Goal: Task Accomplishment & Management: Use online tool/utility

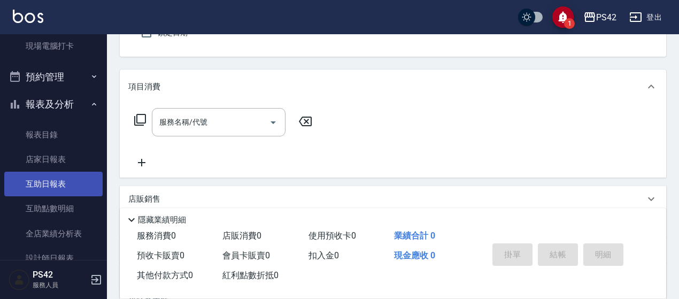
scroll to position [214, 0]
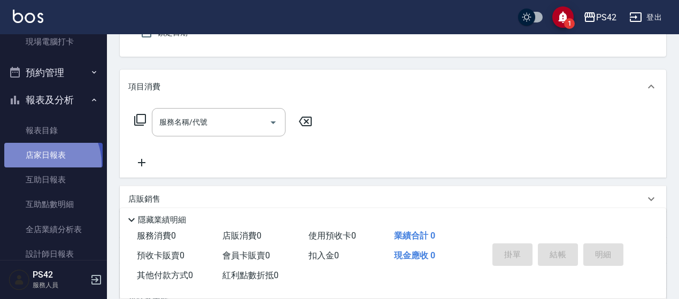
click at [39, 164] on link "店家日報表" at bounding box center [53, 155] width 98 height 25
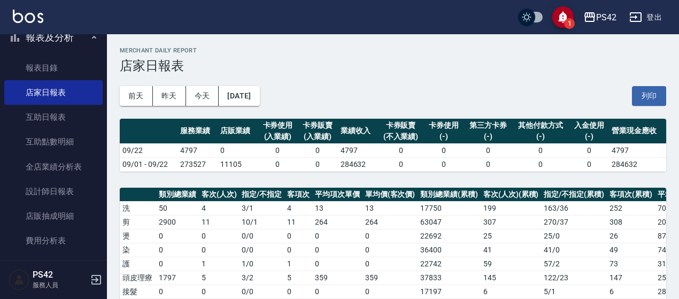
scroll to position [369, 0]
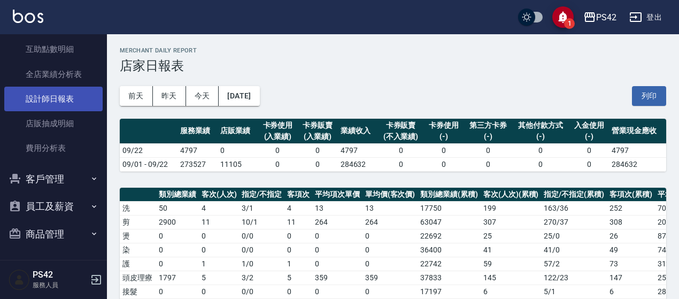
click at [50, 92] on link "設計師日報表" at bounding box center [53, 99] width 98 height 25
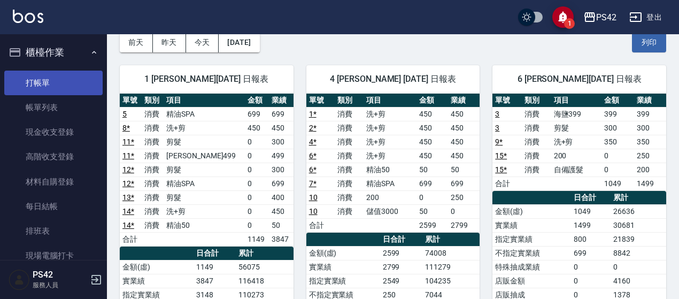
click at [38, 83] on link "打帳單" at bounding box center [53, 83] width 98 height 25
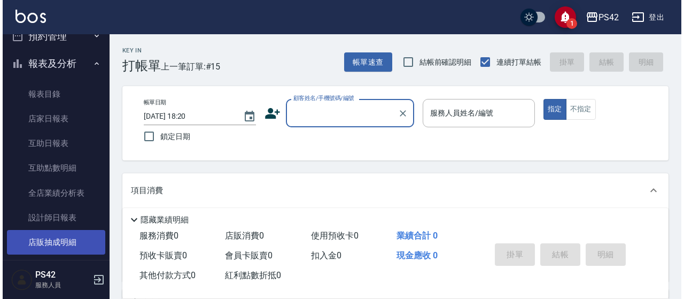
scroll to position [267, 0]
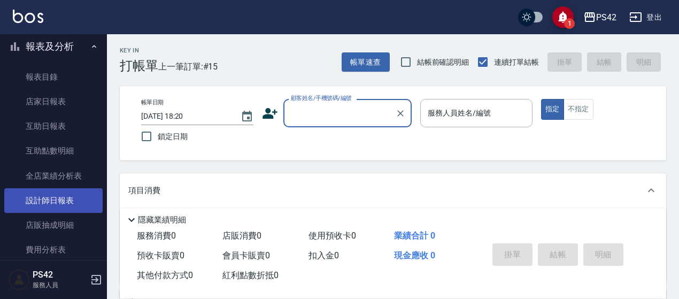
click at [64, 206] on link "設計師日報表" at bounding box center [53, 200] width 98 height 25
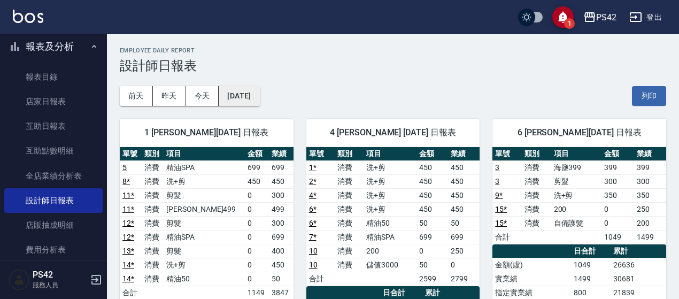
click at [259, 91] on button "[DATE]" at bounding box center [239, 96] width 41 height 20
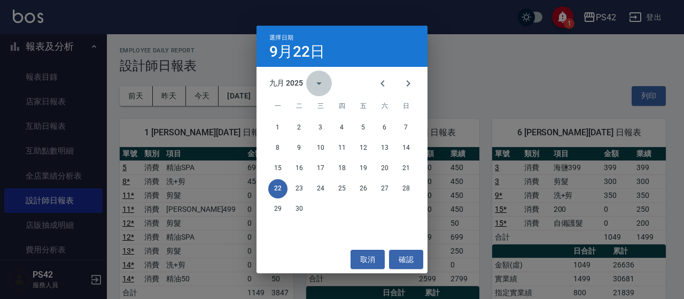
click at [319, 80] on icon "calendar view is open, switch to year view" at bounding box center [319, 83] width 13 height 13
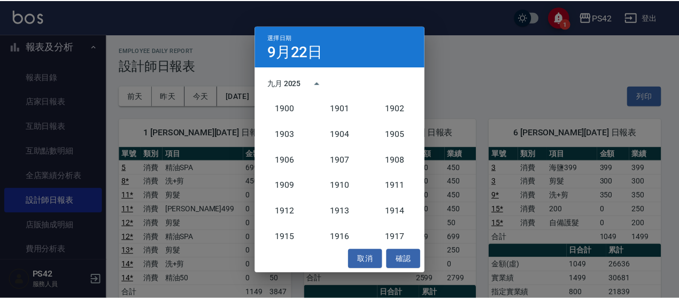
scroll to position [990, 0]
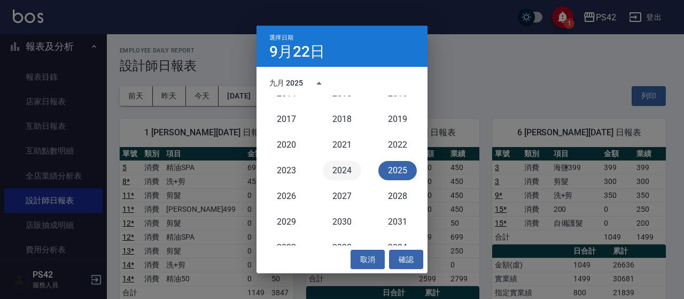
click at [350, 175] on button "2024" at bounding box center [342, 170] width 38 height 19
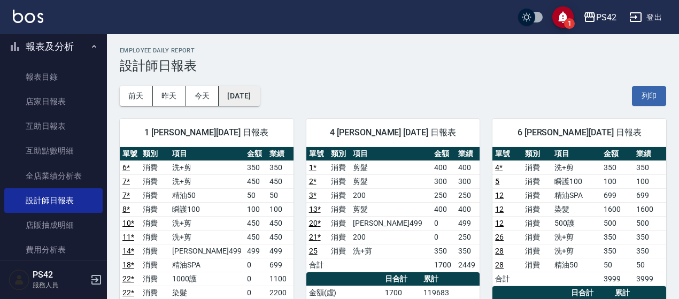
click at [256, 99] on button "[DATE]" at bounding box center [239, 96] width 41 height 20
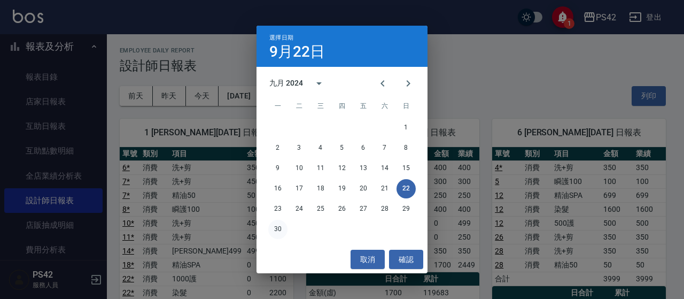
click at [281, 226] on button "30" at bounding box center [277, 229] width 19 height 19
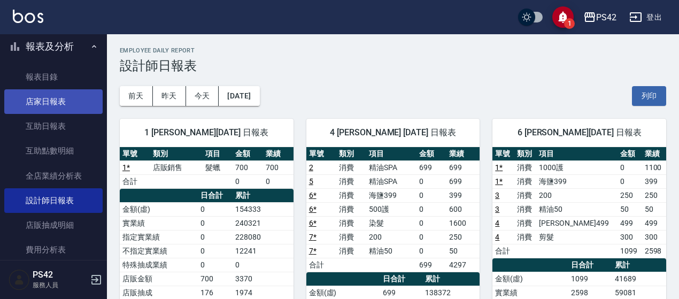
click at [83, 98] on link "店家日報表" at bounding box center [53, 101] width 98 height 25
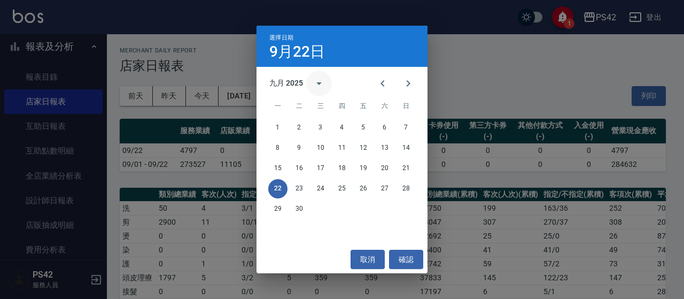
click at [325, 82] on button "calendar view is open, switch to year view" at bounding box center [319, 84] width 26 height 26
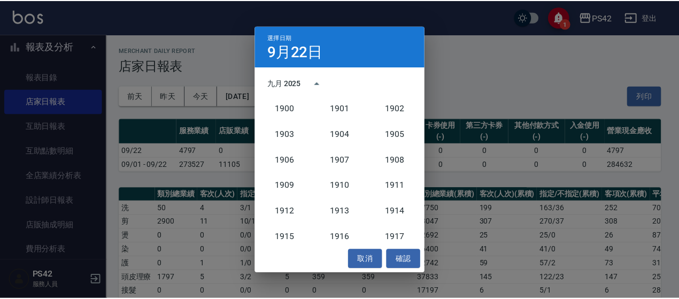
scroll to position [990, 0]
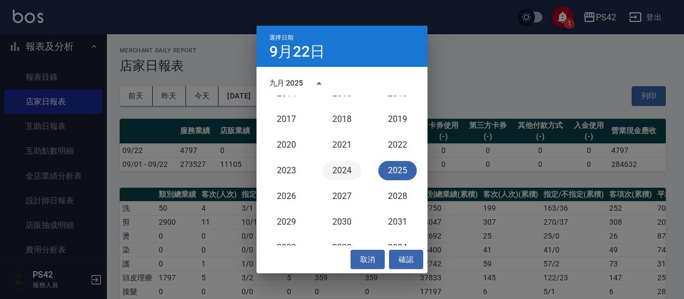
click at [336, 174] on button "2024" at bounding box center [342, 170] width 38 height 19
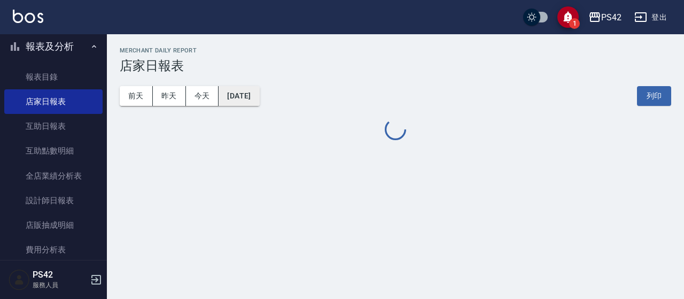
click at [251, 92] on button "[DATE]" at bounding box center [239, 96] width 41 height 20
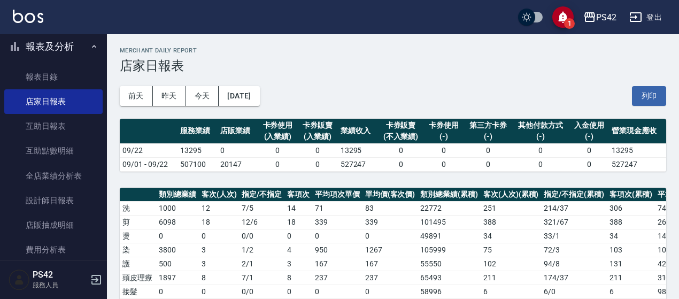
click at [280, 233] on td "0 / 0" at bounding box center [261, 236] width 45 height 14
click at [256, 109] on div "[DATE] [DATE] [DATE] [DATE] 列印" at bounding box center [393, 95] width 546 height 45
click at [259, 96] on button "[DATE]" at bounding box center [239, 96] width 41 height 20
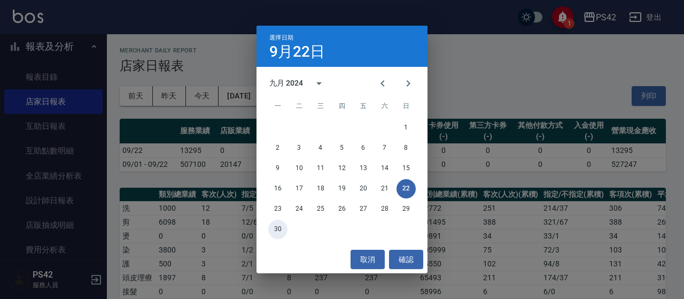
click at [278, 227] on button "30" at bounding box center [277, 229] width 19 height 19
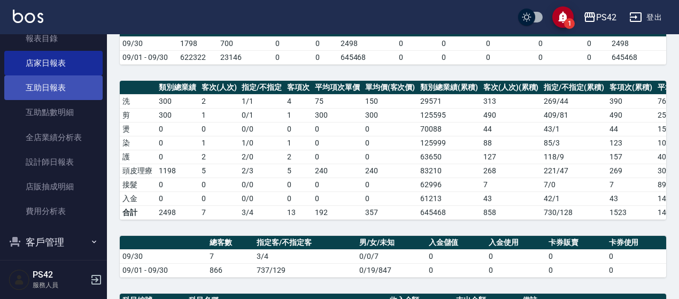
scroll to position [321, 0]
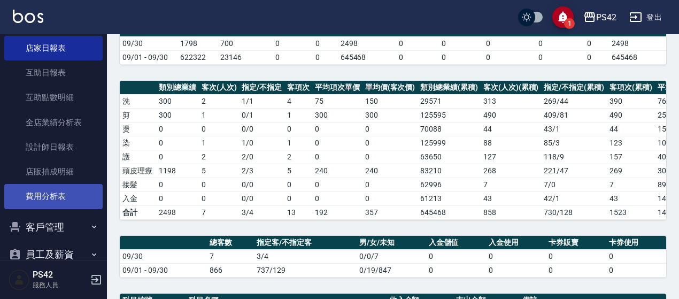
click at [66, 197] on link "費用分析表" at bounding box center [53, 196] width 98 height 25
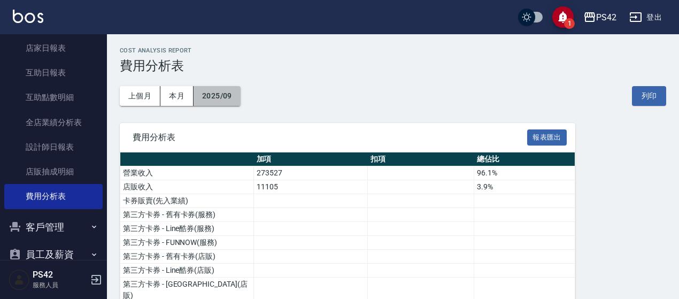
click at [210, 96] on button "2025/09" at bounding box center [217, 96] width 47 height 20
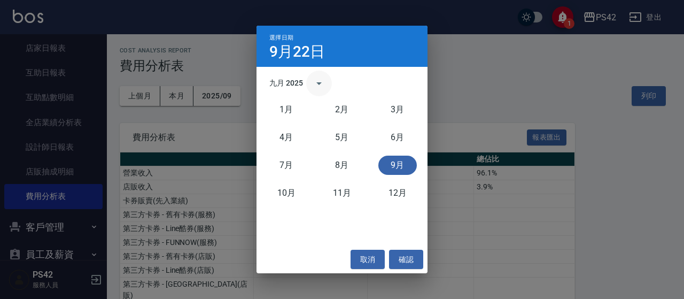
click at [324, 82] on icon "calendar view is open, switch to year view" at bounding box center [319, 83] width 13 height 13
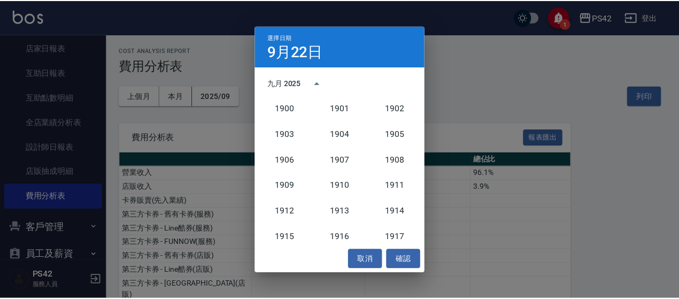
scroll to position [990, 0]
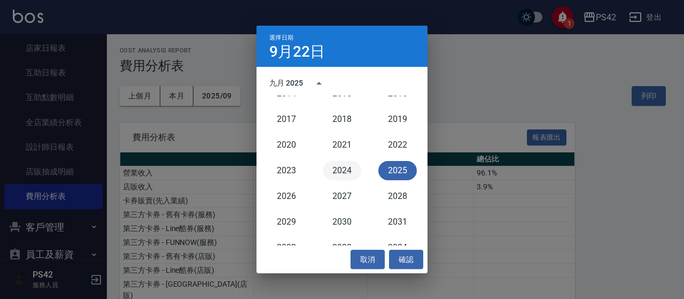
click at [342, 173] on button "2024" at bounding box center [342, 170] width 38 height 19
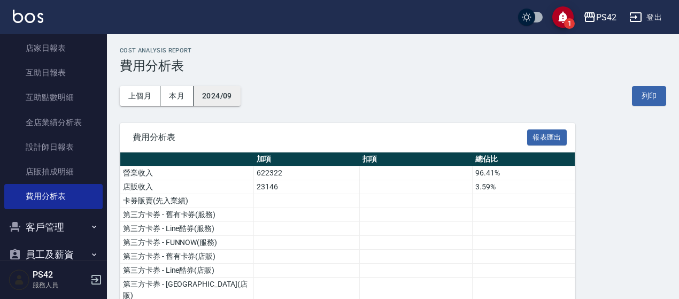
click at [221, 96] on button "2024/09" at bounding box center [217, 96] width 47 height 20
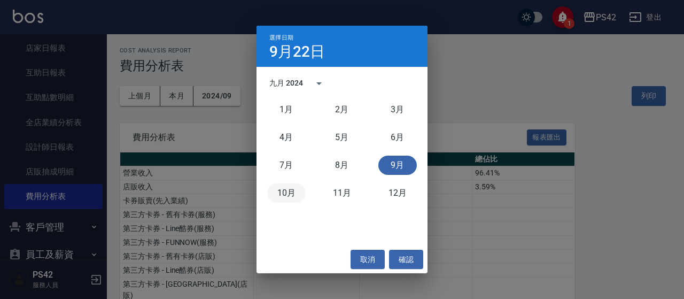
click at [280, 192] on button "10月" at bounding box center [286, 192] width 38 height 19
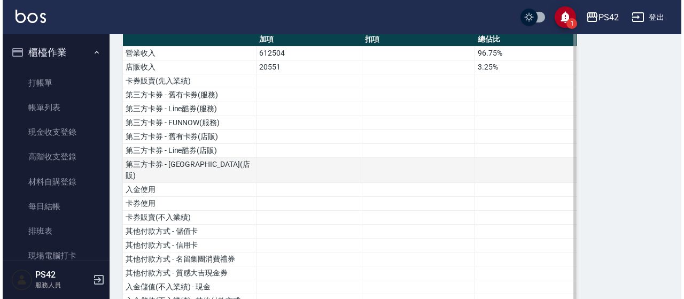
scroll to position [33, 0]
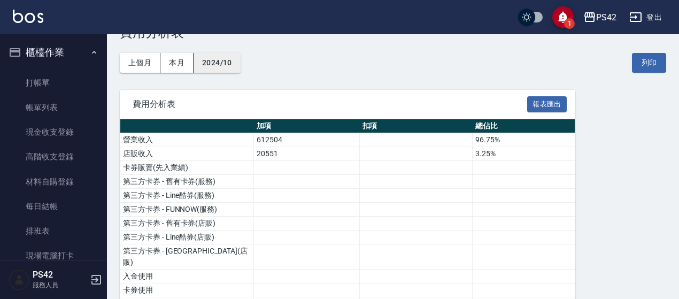
click at [226, 57] on button "2024/10" at bounding box center [217, 63] width 47 height 20
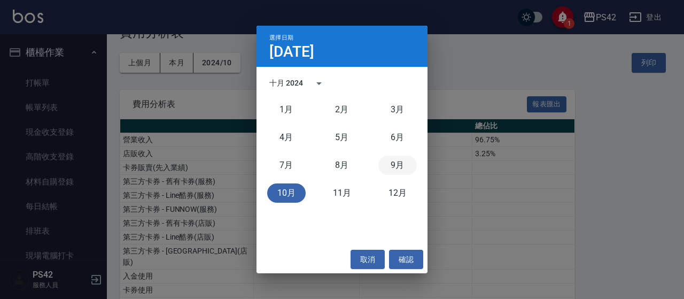
click at [389, 159] on button "9月" at bounding box center [398, 165] width 38 height 19
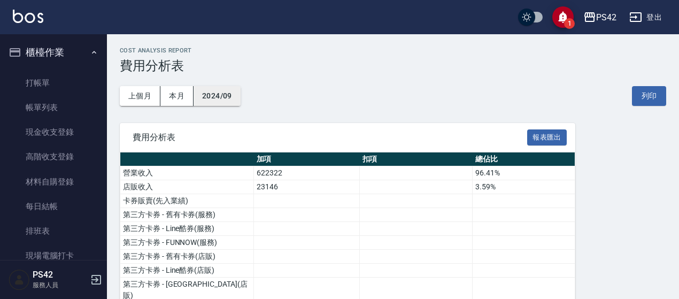
click at [230, 96] on button "2024/09" at bounding box center [217, 96] width 47 height 20
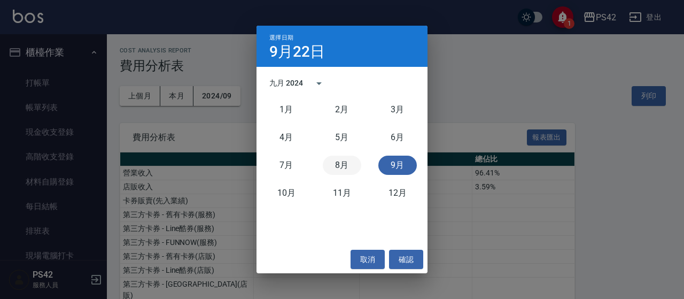
click at [343, 173] on button "8月" at bounding box center [342, 165] width 38 height 19
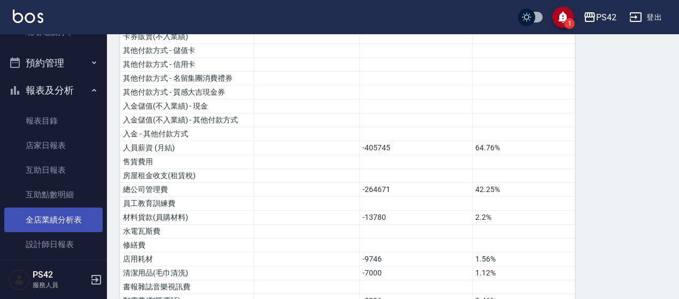
scroll to position [321, 0]
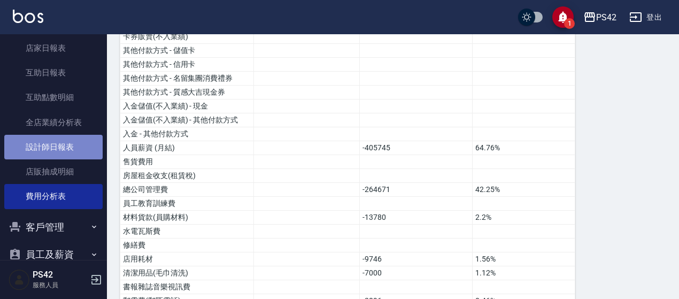
click at [73, 142] on link "設計師日報表" at bounding box center [53, 147] width 98 height 25
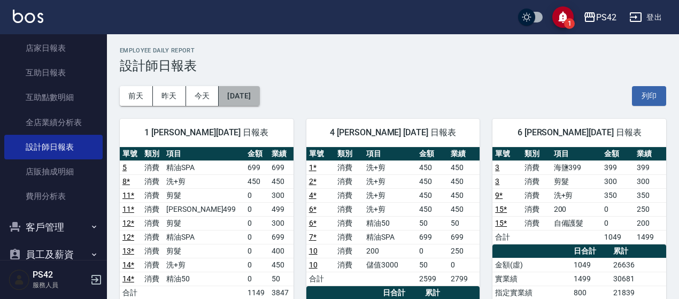
click at [259, 101] on button "[DATE]" at bounding box center [239, 96] width 41 height 20
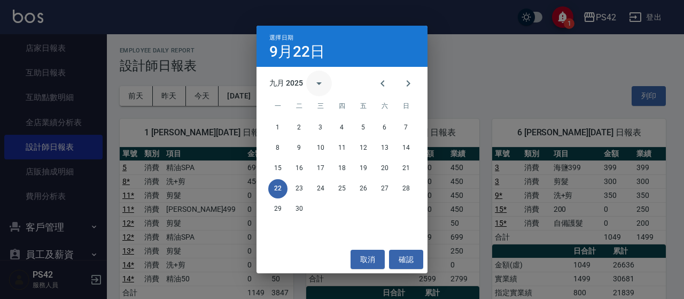
click at [315, 78] on icon "calendar view is open, switch to year view" at bounding box center [319, 83] width 13 height 13
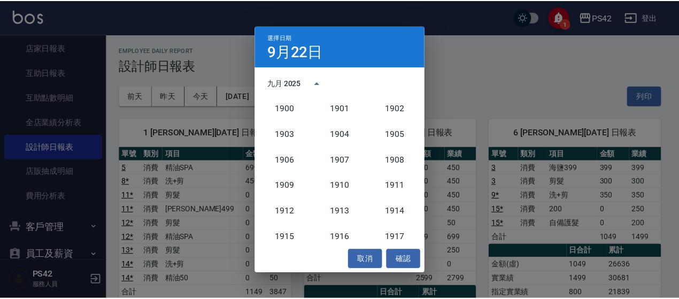
scroll to position [990, 0]
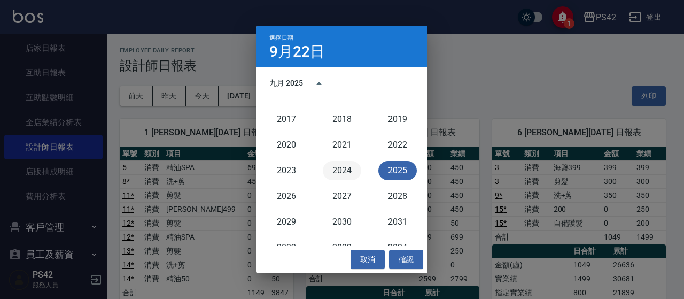
click at [334, 174] on button "2024" at bounding box center [342, 170] width 38 height 19
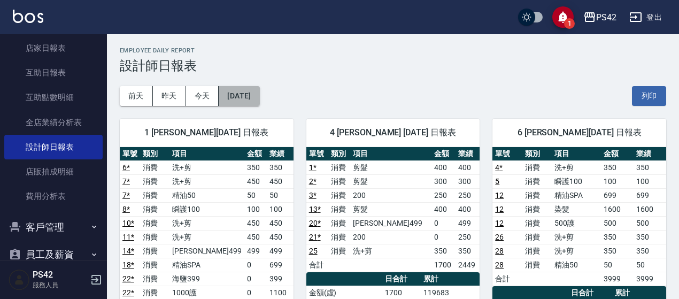
click at [259, 100] on button "[DATE]" at bounding box center [239, 96] width 41 height 20
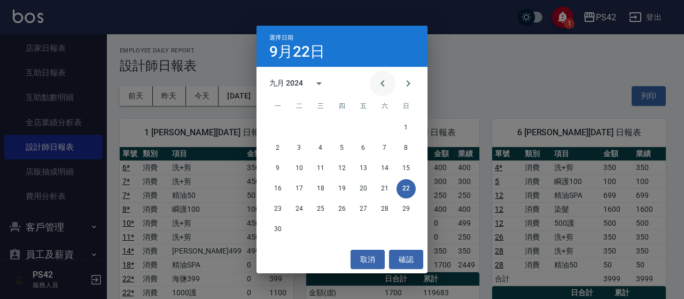
click at [383, 88] on icon "Previous month" at bounding box center [382, 83] width 13 height 13
click at [387, 86] on icon "Previous month" at bounding box center [382, 83] width 13 height 13
click at [318, 206] on button "31" at bounding box center [320, 208] width 19 height 19
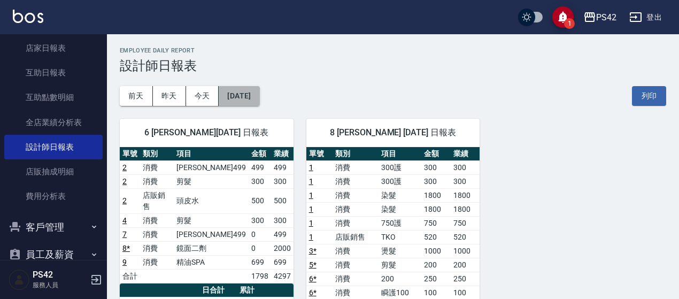
click at [253, 95] on button "[DATE]" at bounding box center [239, 96] width 41 height 20
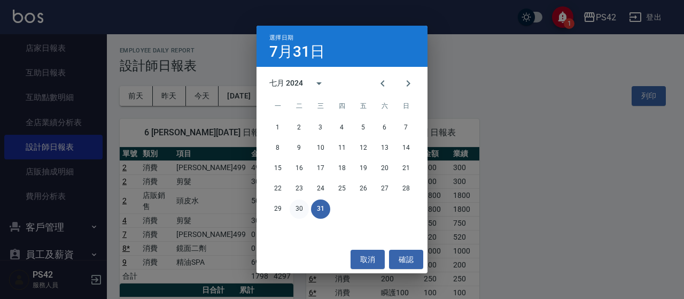
click at [298, 203] on button "30" at bounding box center [299, 208] width 19 height 19
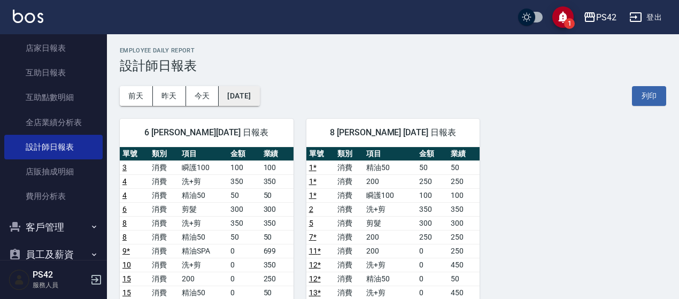
click at [251, 96] on button "[DATE]" at bounding box center [239, 96] width 41 height 20
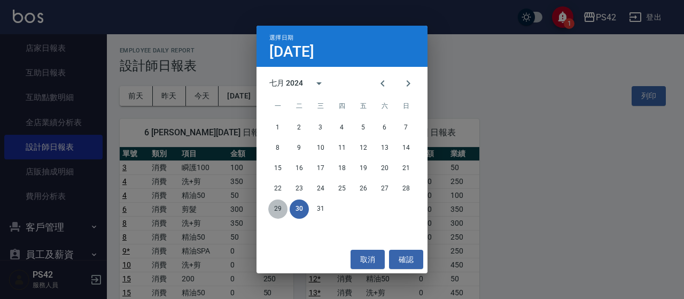
click at [276, 200] on button "29" at bounding box center [277, 208] width 19 height 19
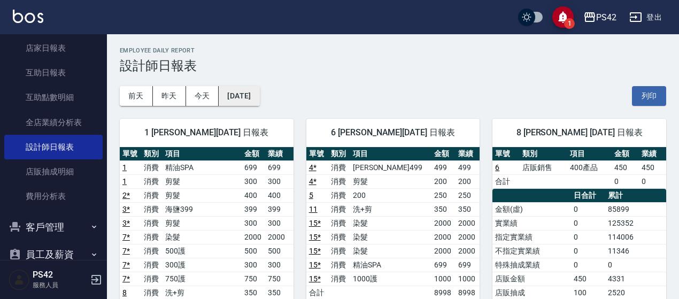
click at [254, 97] on button "[DATE]" at bounding box center [239, 96] width 41 height 20
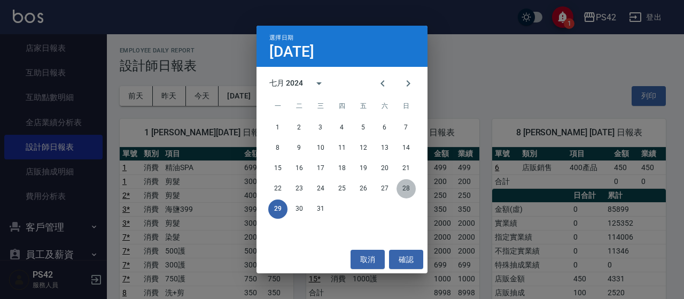
click at [415, 188] on button "28" at bounding box center [406, 188] width 19 height 19
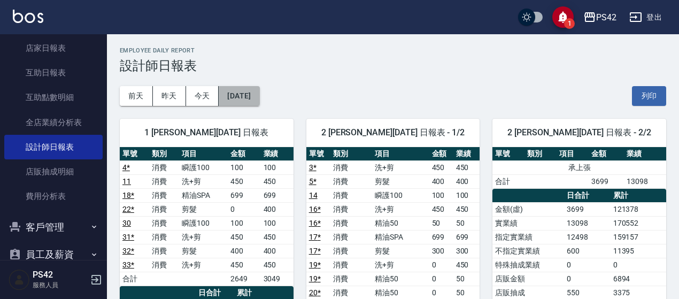
click at [257, 95] on button "[DATE]" at bounding box center [239, 96] width 41 height 20
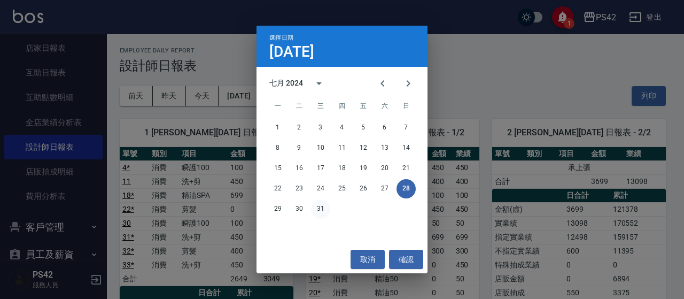
click at [326, 203] on button "31" at bounding box center [320, 208] width 19 height 19
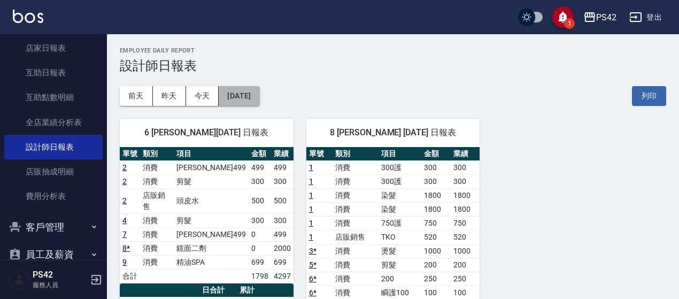
click at [246, 99] on button "[DATE]" at bounding box center [239, 96] width 41 height 20
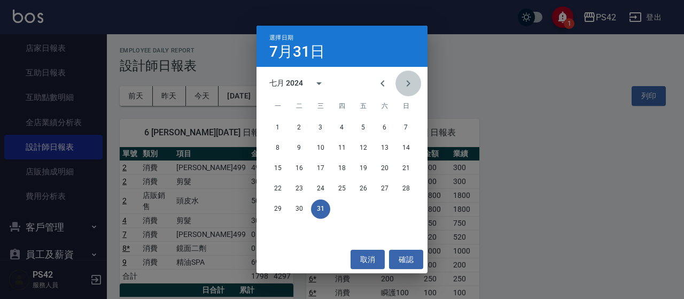
click at [404, 86] on icon "Next month" at bounding box center [408, 83] width 13 height 13
click at [383, 207] on button "31" at bounding box center [384, 208] width 19 height 19
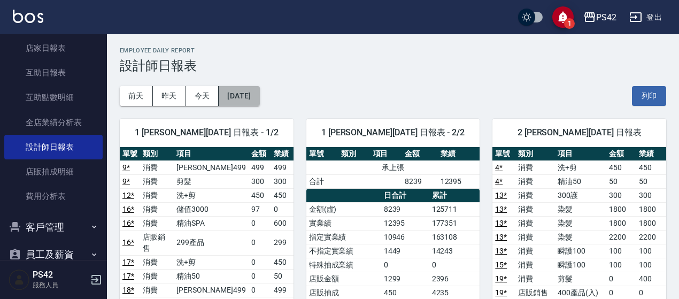
click at [259, 100] on button "[DATE]" at bounding box center [239, 96] width 41 height 20
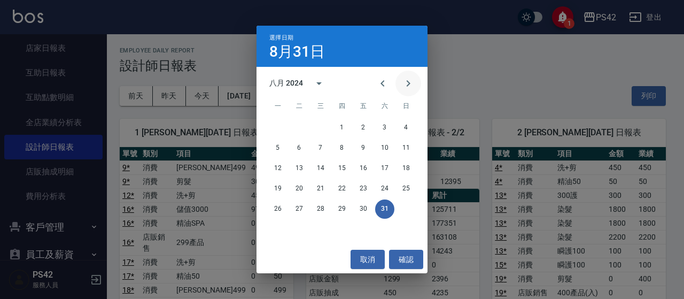
click at [405, 87] on icon "Next month" at bounding box center [408, 83] width 13 height 13
click at [276, 231] on button "30" at bounding box center [277, 229] width 19 height 19
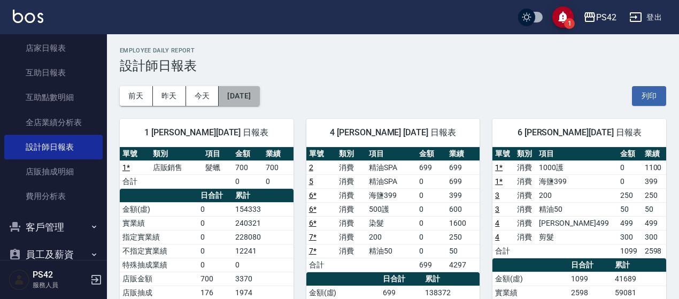
click at [259, 97] on button "[DATE]" at bounding box center [239, 96] width 41 height 20
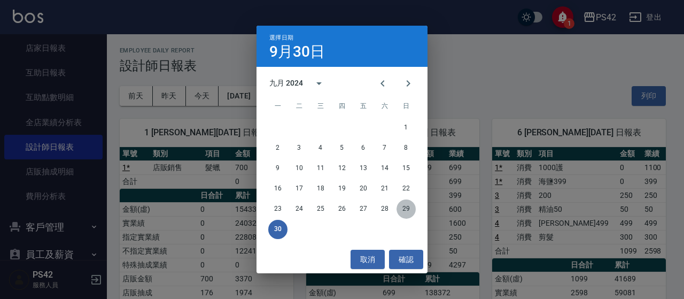
click at [406, 212] on button "29" at bounding box center [406, 208] width 19 height 19
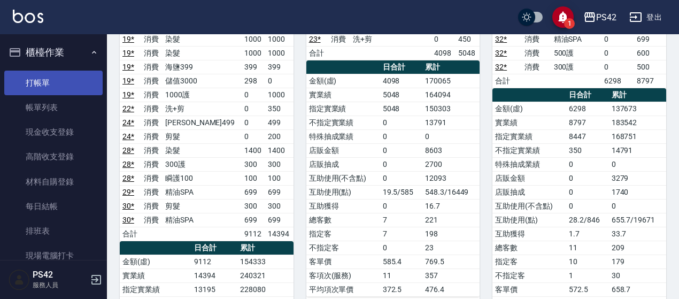
click at [63, 87] on link "打帳單" at bounding box center [53, 83] width 98 height 25
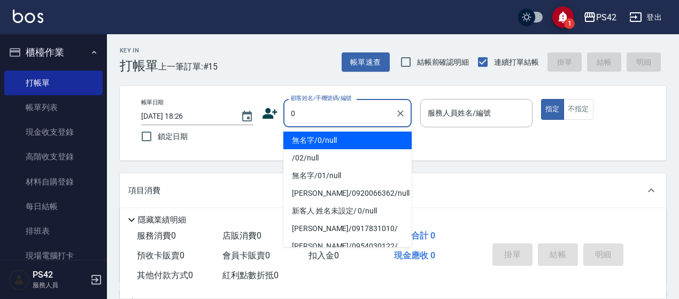
type input "無名字/0/null"
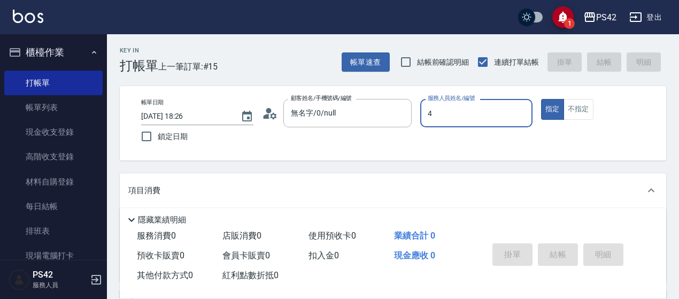
type input "[PERSON_NAME]-4"
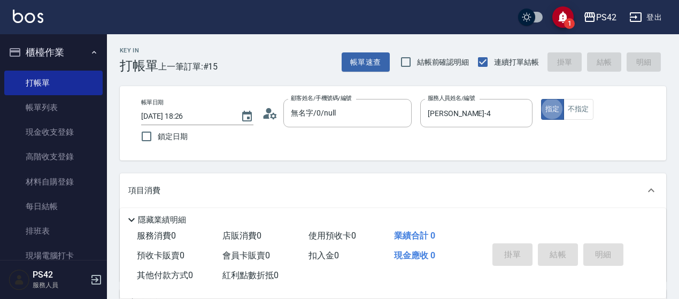
type button "true"
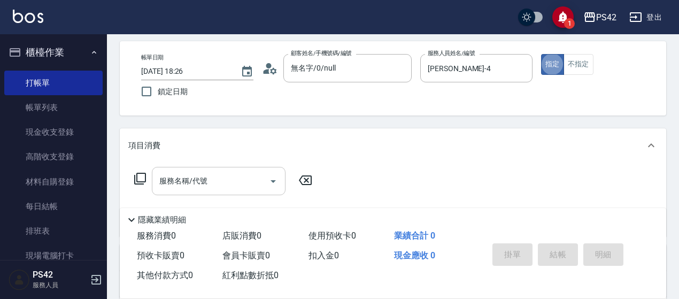
scroll to position [107, 0]
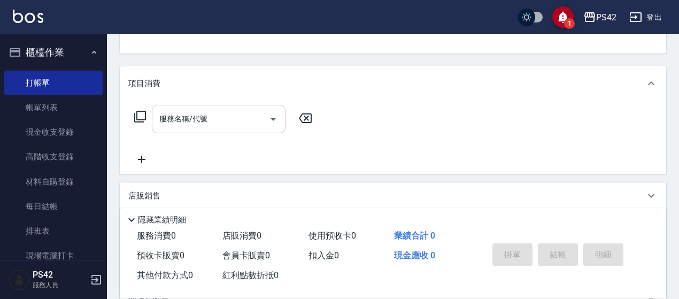
click at [202, 118] on div "服務名稱/代號 服務名稱/代號" at bounding box center [219, 119] width 134 height 28
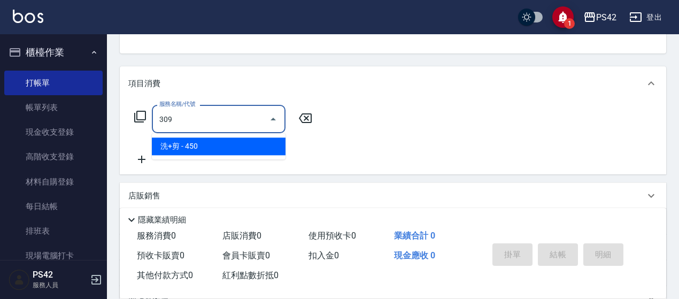
type input "洗+剪(309)"
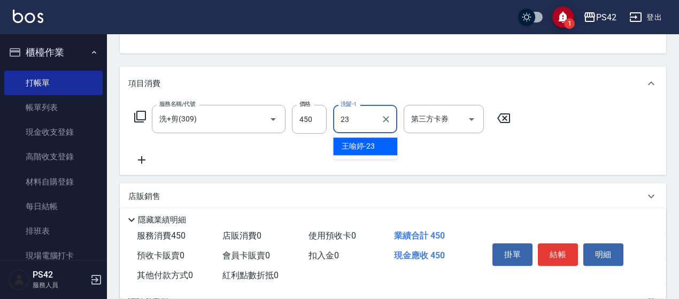
type input "[PERSON_NAME]-23"
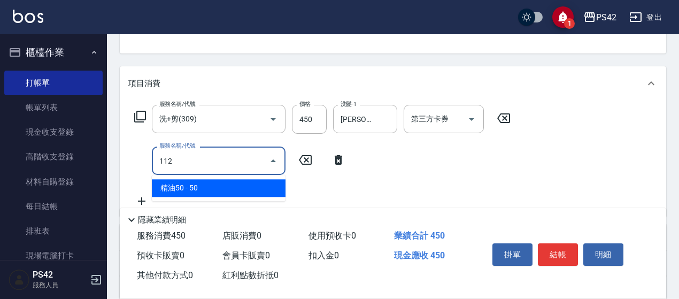
type input "精油50(112)"
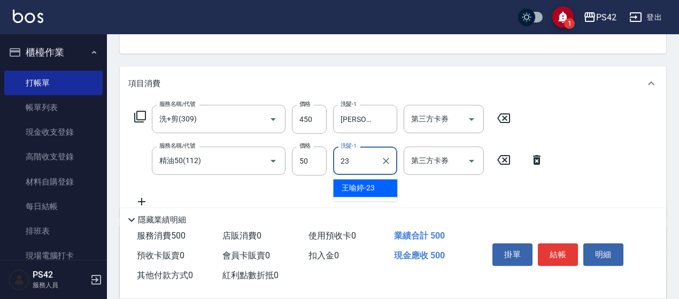
type input "[PERSON_NAME]-23"
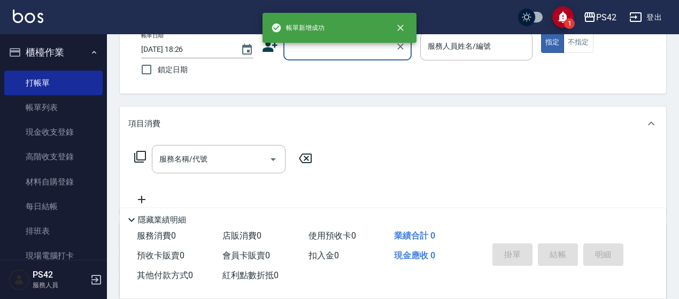
scroll to position [50, 0]
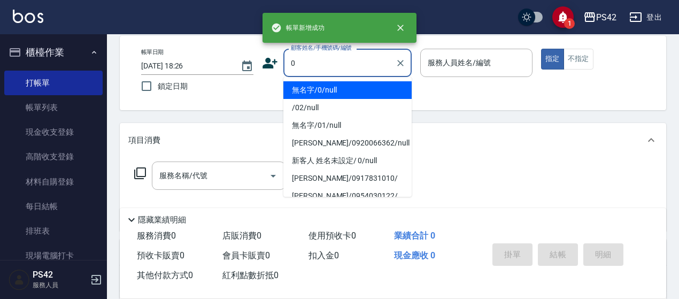
type input "無名字/0/null"
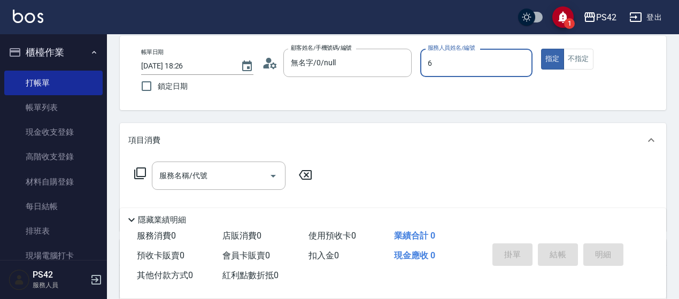
type input "[PERSON_NAME]-6"
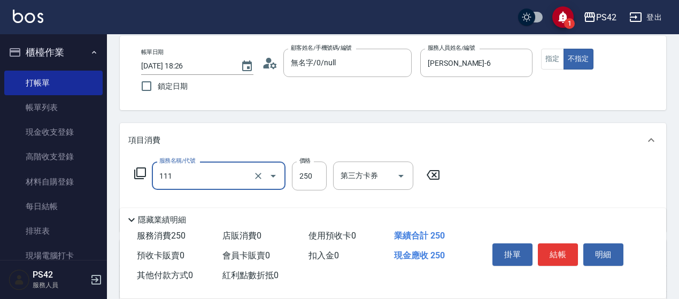
type input "200(111)"
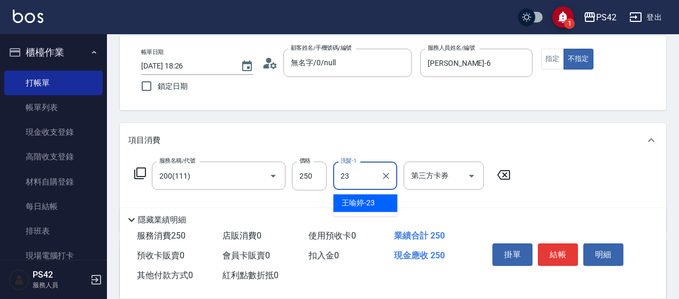
type input "[PERSON_NAME]-23"
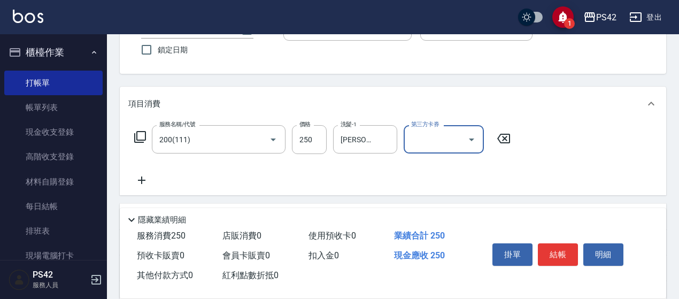
scroll to position [104, 0]
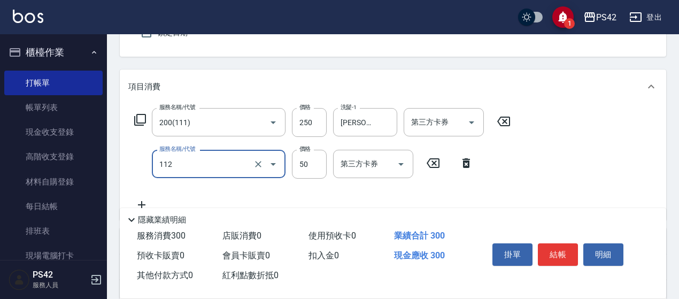
type input "精油50(112)"
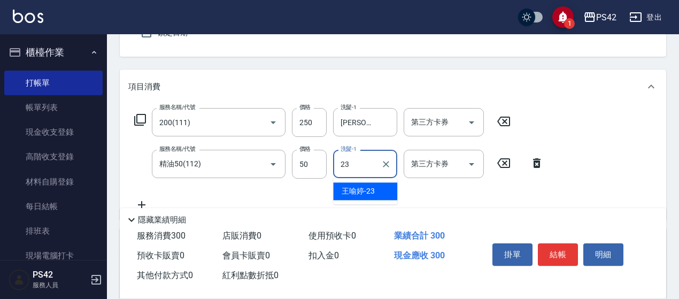
type input "[PERSON_NAME]-23"
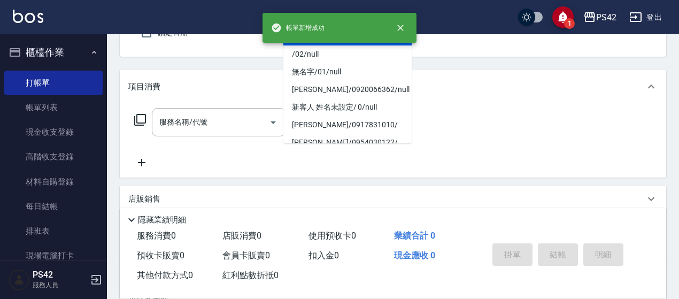
type input "無名字/0/null"
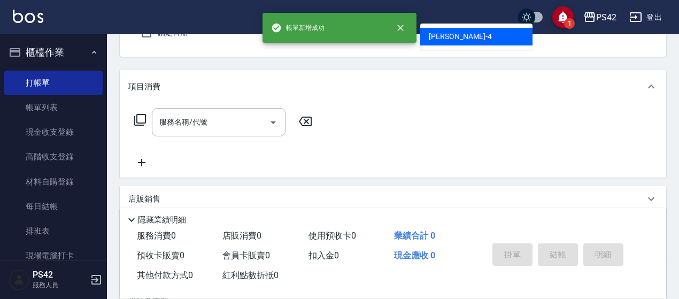
type input "[PERSON_NAME]-4"
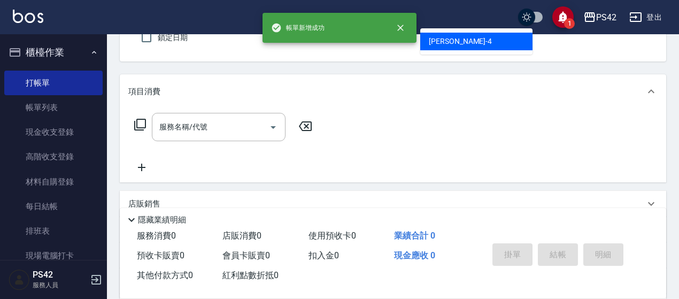
type button "false"
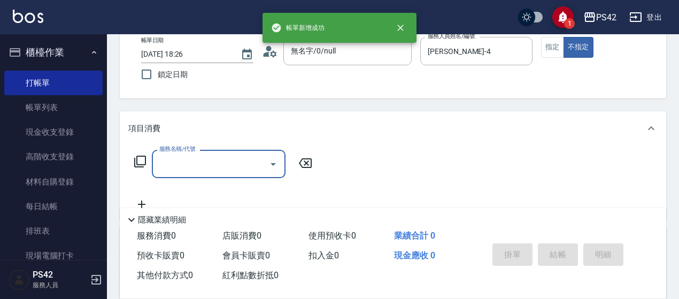
scroll to position [45, 0]
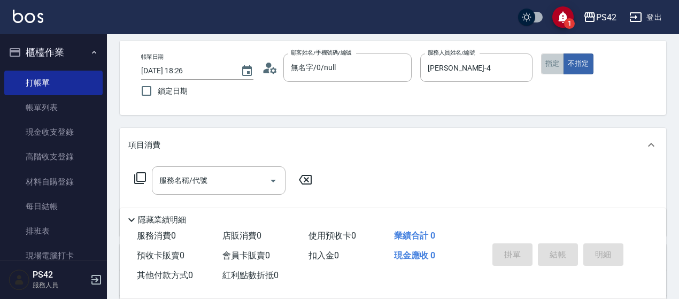
click at [546, 66] on button "指定" at bounding box center [552, 63] width 23 height 21
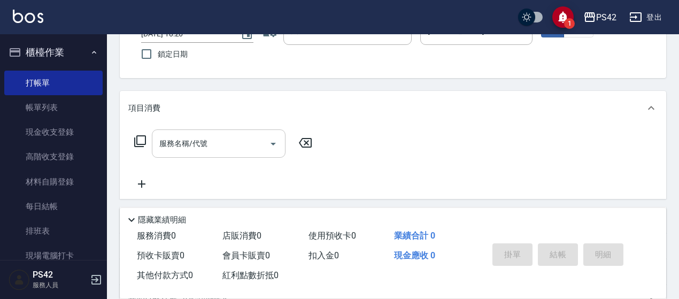
scroll to position [99, 0]
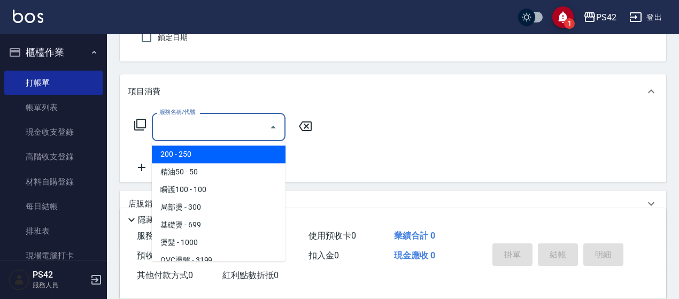
click at [206, 123] on input "服務名稱/代號" at bounding box center [211, 127] width 108 height 19
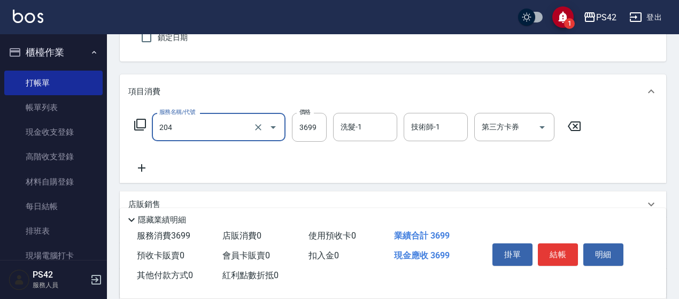
type input "OVC燙髮(204)"
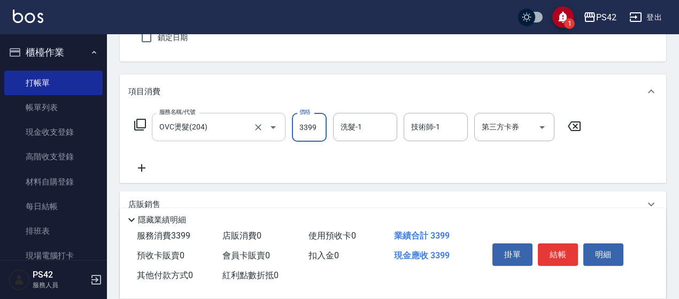
type input "3399"
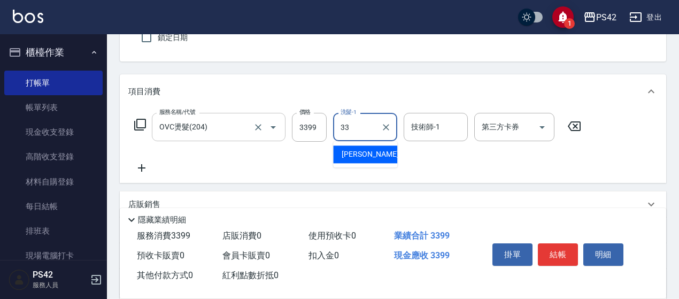
type input "[PERSON_NAME]-33"
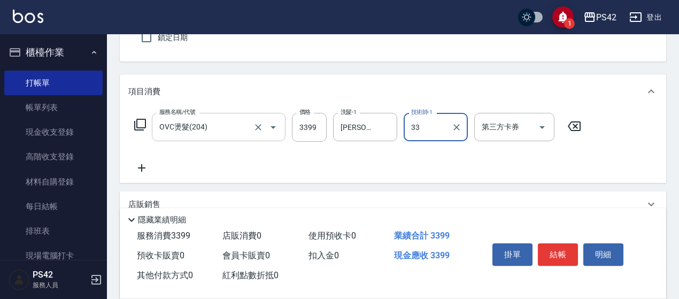
type input "[PERSON_NAME]-33"
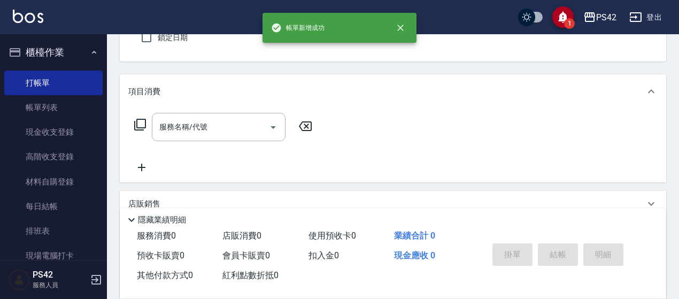
type input "無名字/0/null"
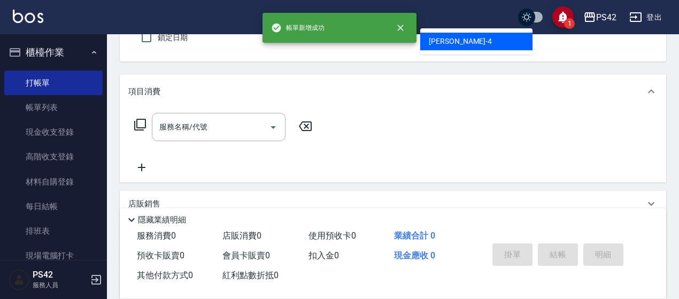
type input "[PERSON_NAME]-4"
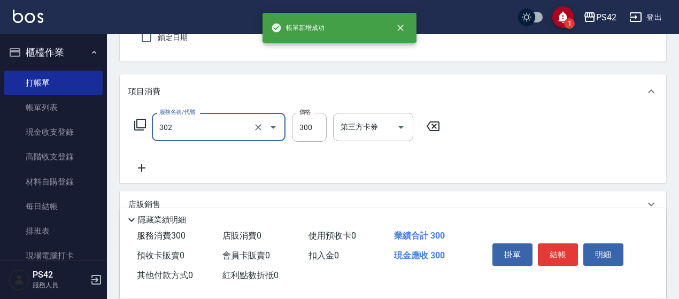
type input "剪髮(302)"
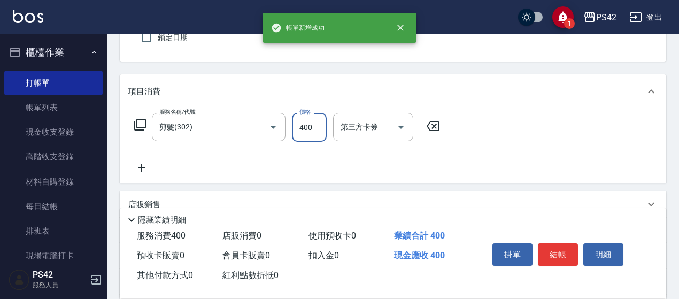
type input "400"
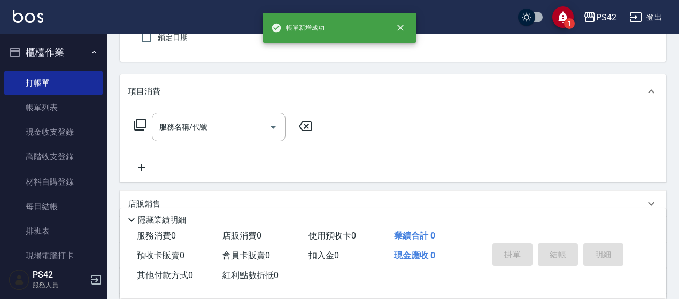
type input "無名字/0/null"
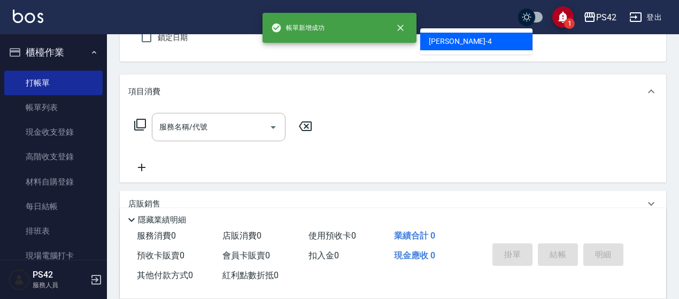
type input "[PERSON_NAME]-4"
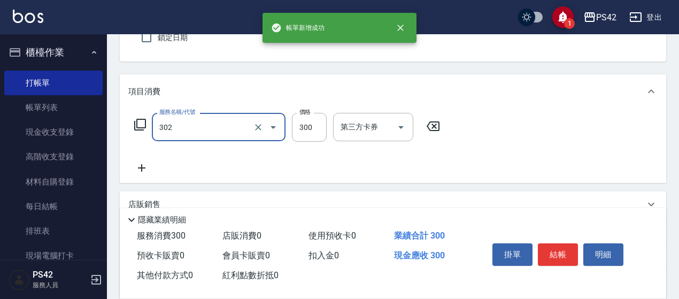
type input "剪髮(302)"
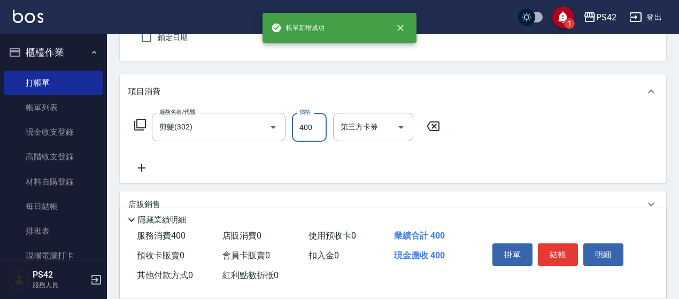
type input "400"
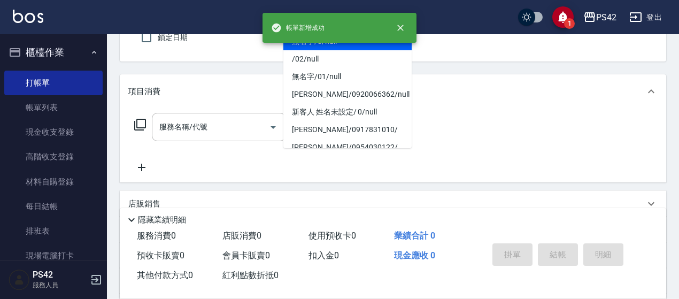
type input "無名字/0/null"
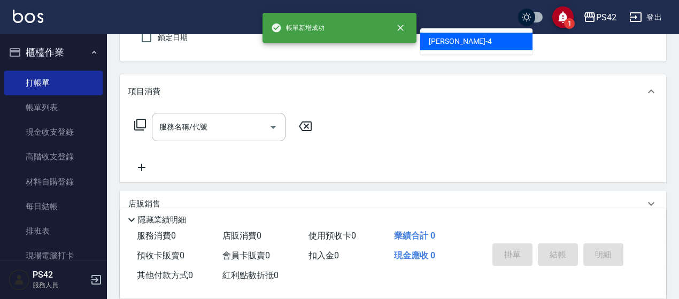
type input "[PERSON_NAME]-4"
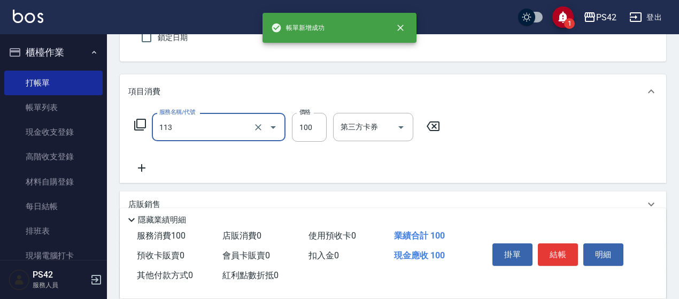
type input "瞬護100(113)"
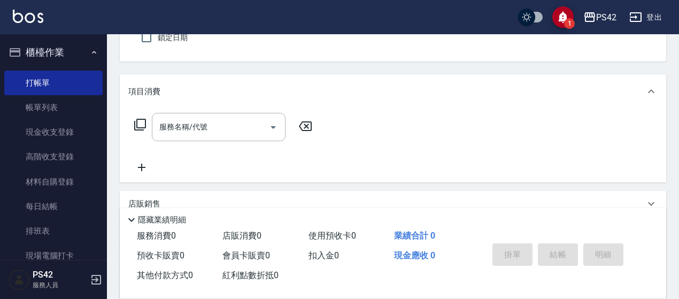
drag, startPoint x: 51, startPoint y: 116, endPoint x: 101, endPoint y: 131, distance: 51.9
click at [51, 116] on link "帳單列表" at bounding box center [53, 107] width 98 height 25
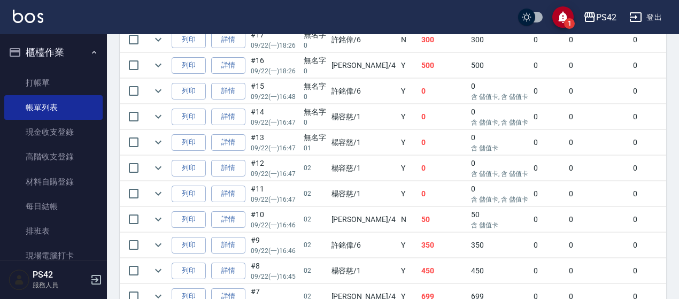
scroll to position [316, 0]
